Goal: Navigation & Orientation: Find specific page/section

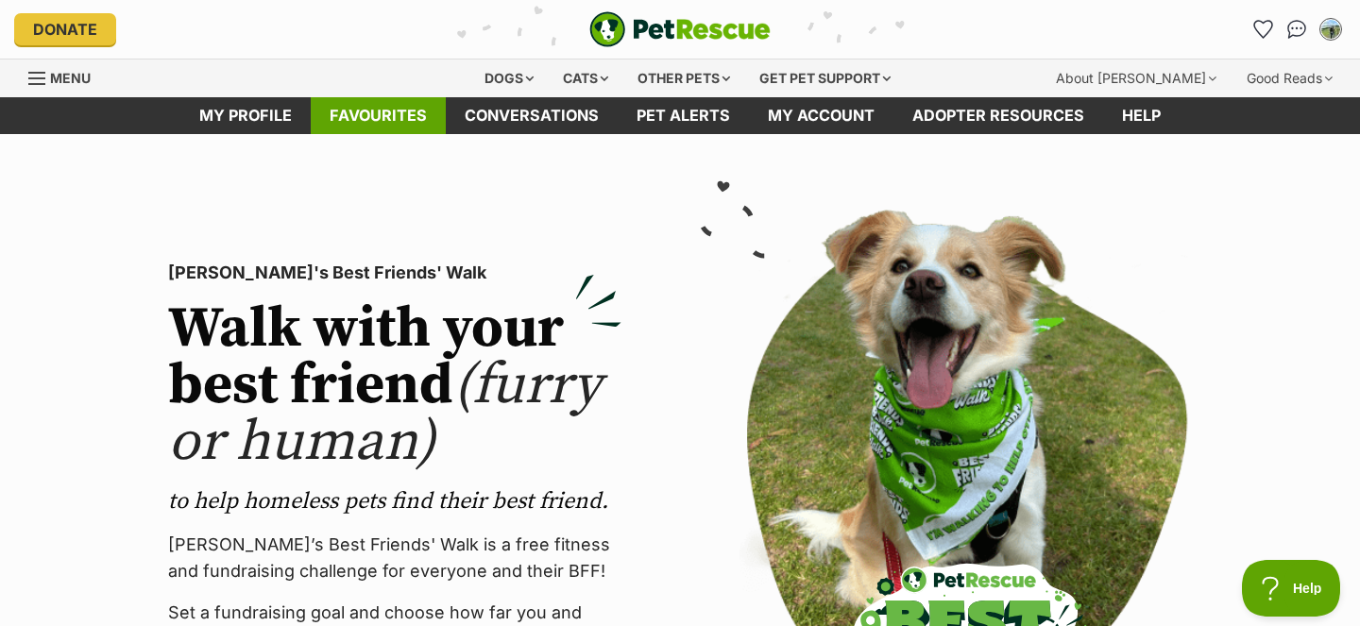
click at [385, 116] on link "Favourites" at bounding box center [378, 115] width 135 height 37
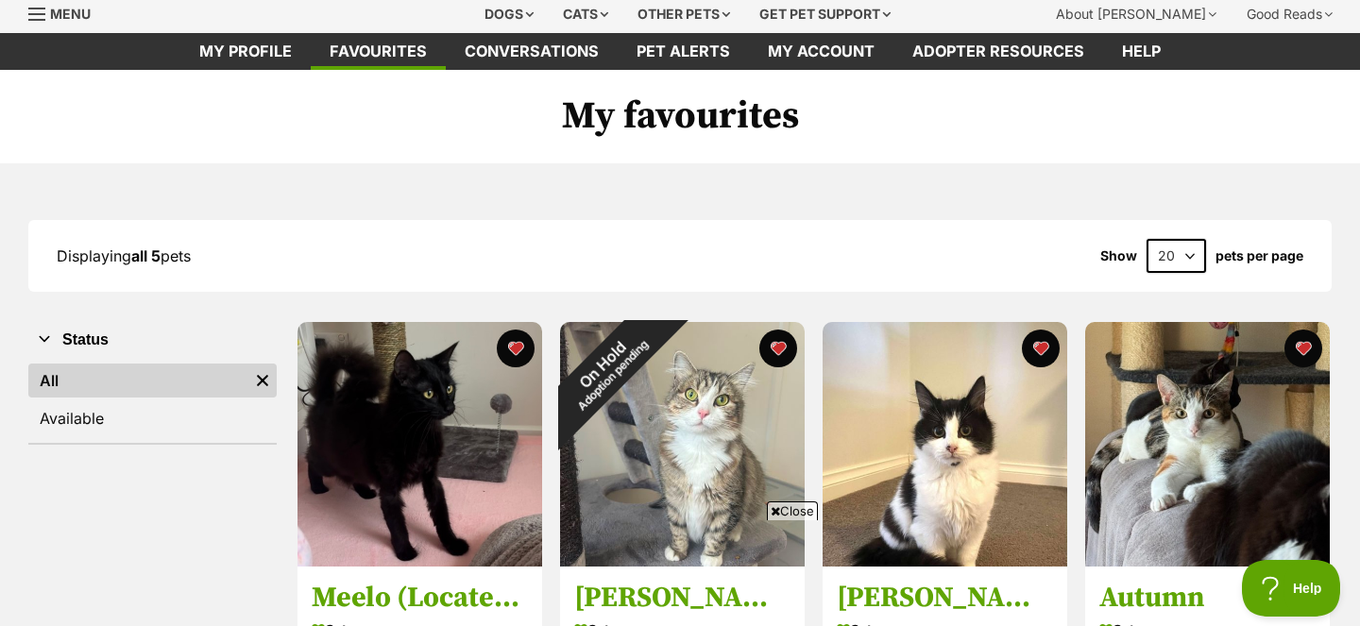
scroll to position [41, 0]
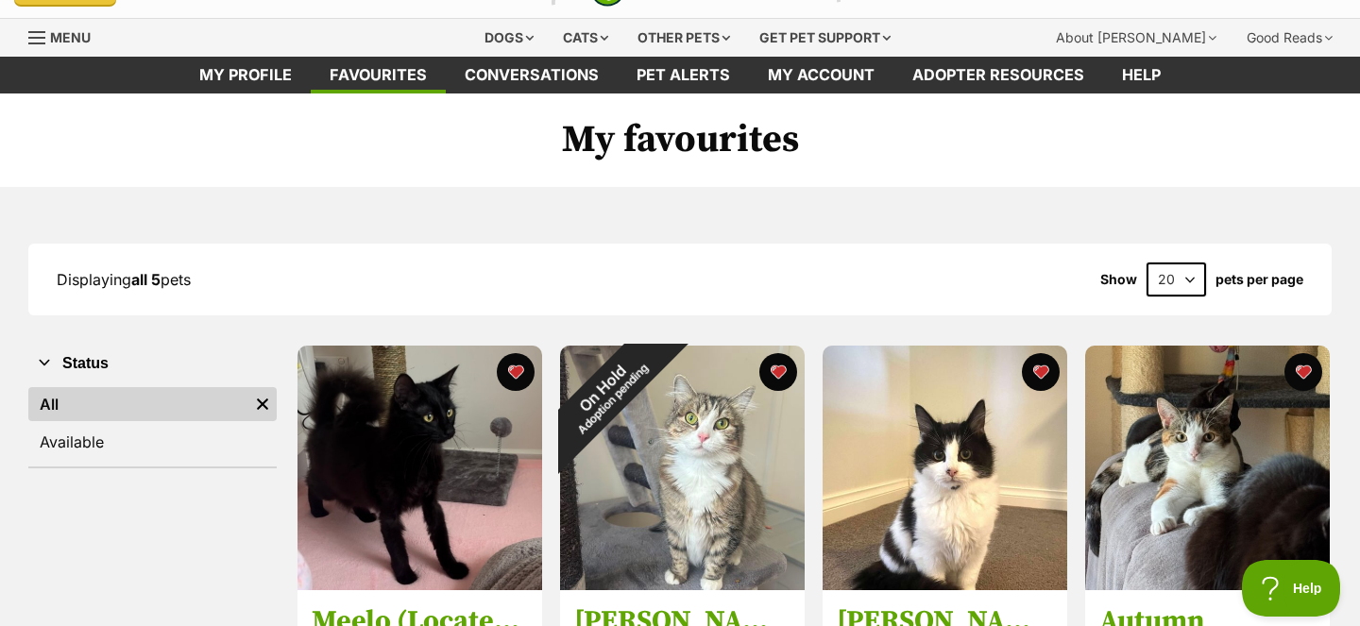
click at [632, 154] on h1 "My favourites" at bounding box center [680, 140] width 1360 height 94
click at [591, 42] on div "Cats" at bounding box center [586, 38] width 72 height 38
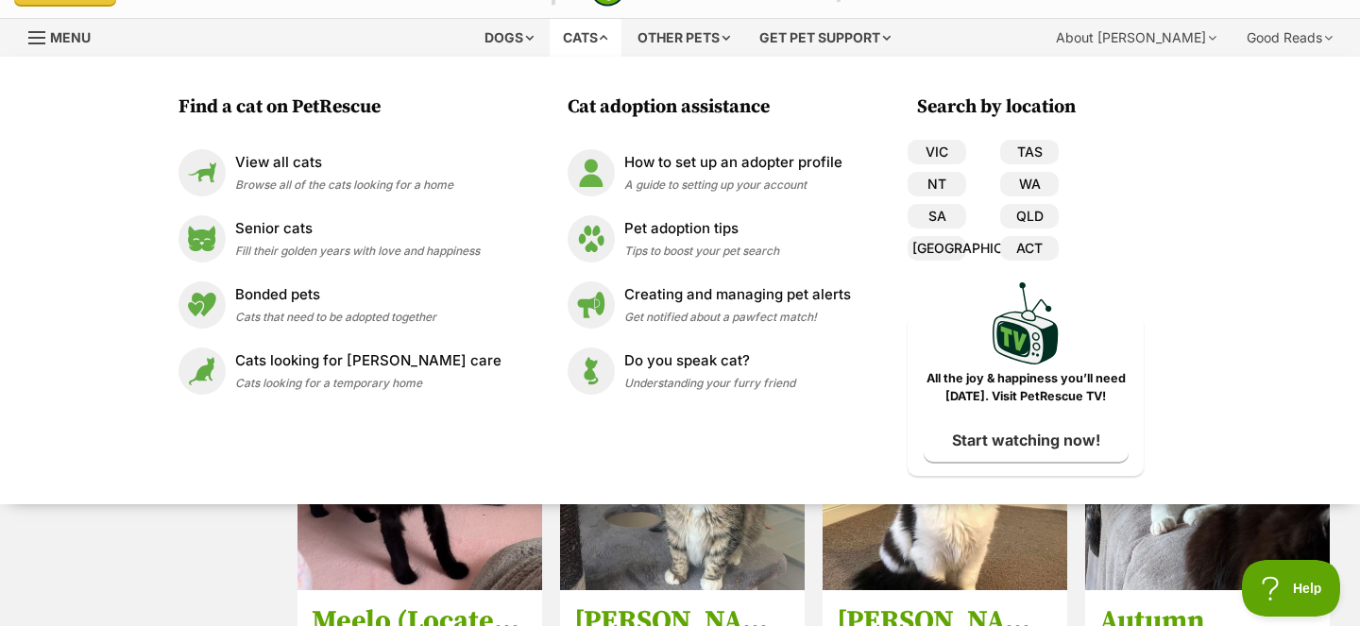
click at [953, 135] on div "Search by location VIC TAS NT WA SA QLD NSW ACT PetRescue TV All the joy & happ…" at bounding box center [1026, 285] width 236 height 382
click at [939, 151] on link "VIC" at bounding box center [937, 152] width 59 height 25
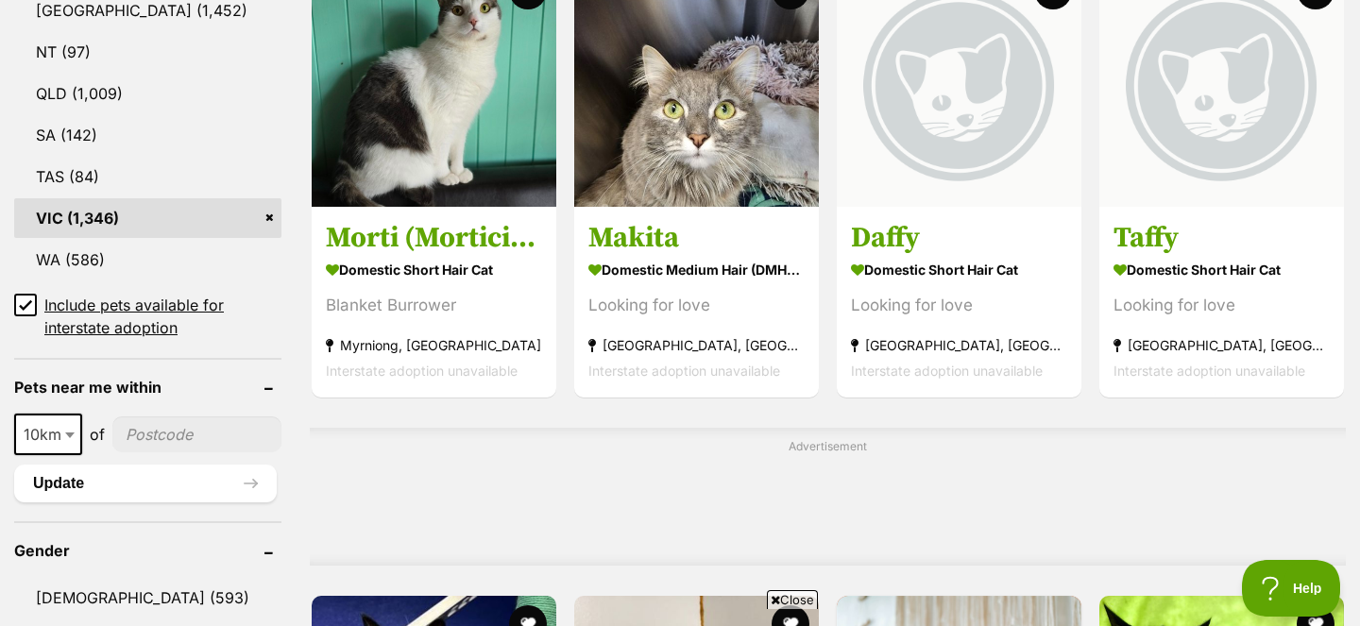
scroll to position [1132, 0]
